Goal: Check status: Check status

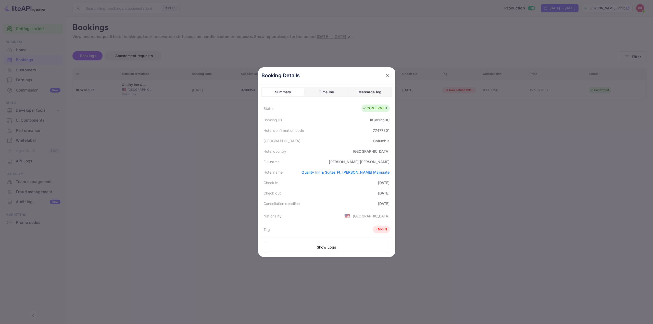
click at [446, 127] on div at bounding box center [326, 162] width 653 height 324
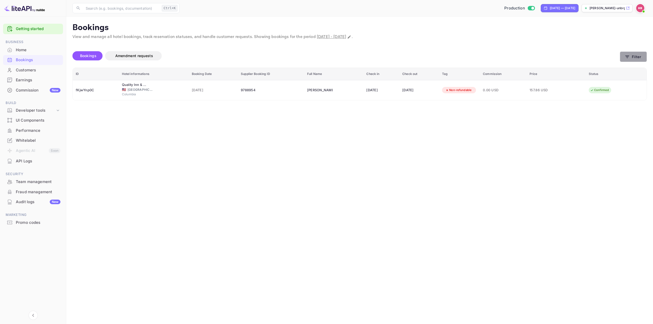
click at [629, 57] on icon "button" at bounding box center [626, 56] width 5 height 5
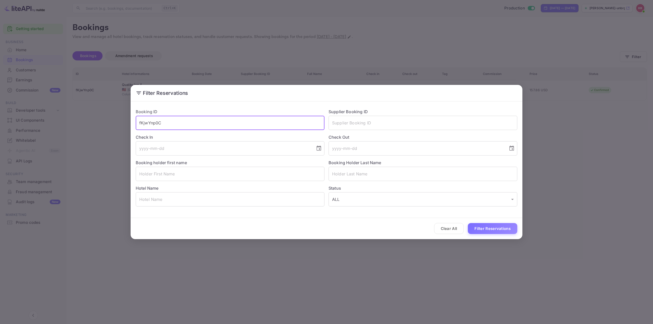
paste input "GqLNXnhrN"
drag, startPoint x: 217, startPoint y: 123, endPoint x: 74, endPoint y: 135, distance: 144.1
click at [76, 135] on div "Filter Reservations Booking ID fKjwYnp0C ​ Supplier Booking ID ​ Check In ​ Che…" at bounding box center [326, 162] width 653 height 324
type input "GqLNXnhrN"
click at [487, 227] on button "Filter Reservations" at bounding box center [492, 228] width 49 height 11
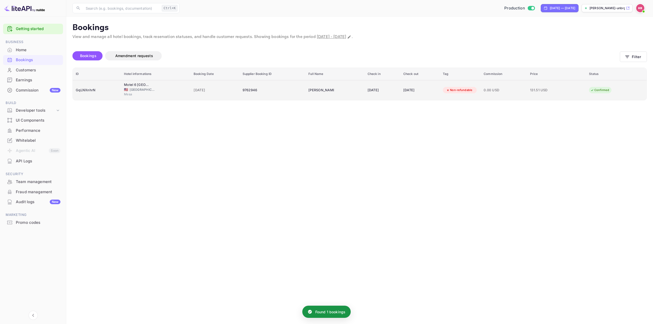
click at [476, 88] on div "Non-refundable" at bounding box center [459, 90] width 33 height 6
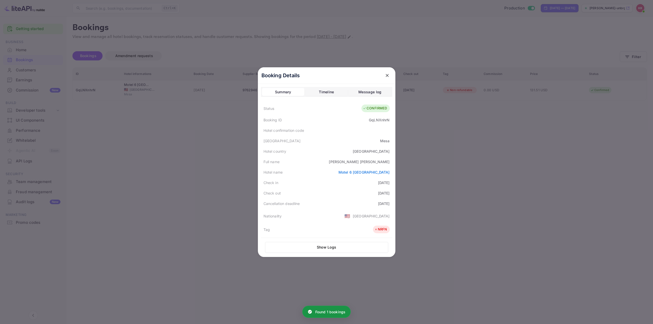
click at [379, 126] on div "Hotel confirmation code" at bounding box center [326, 130] width 131 height 10
click at [444, 129] on div at bounding box center [326, 162] width 653 height 324
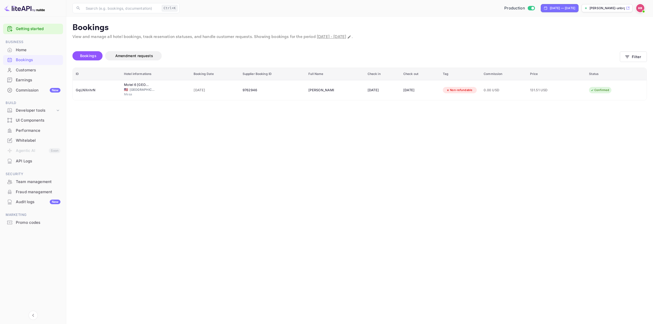
click at [444, 129] on main "Bookings View and manage all hotel bookings, track reservation statuses, and ha…" at bounding box center [359, 171] width 586 height 308
